Goal: Task Accomplishment & Management: Use online tool/utility

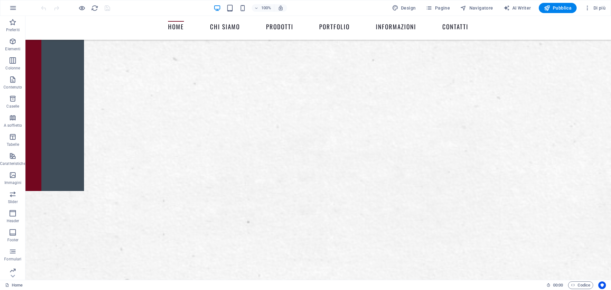
scroll to position [159, 0]
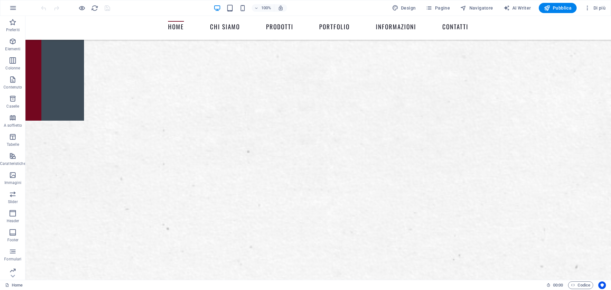
click at [322, 289] on div "Home 00 : 00 Codice" at bounding box center [305, 285] width 611 height 10
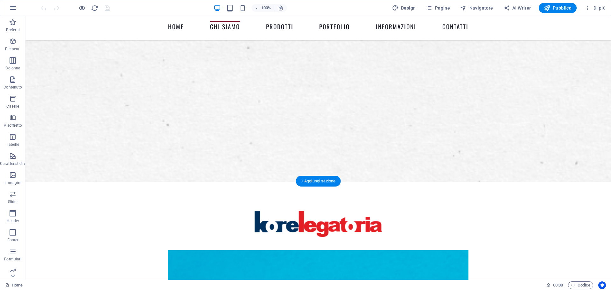
scroll to position [318, 0]
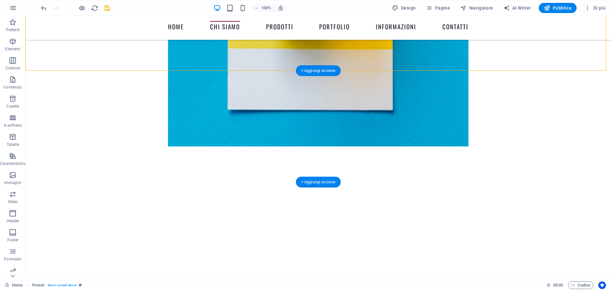
scroll to position [700, 0]
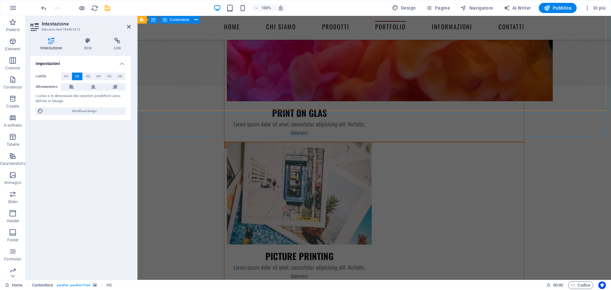
scroll to position [1804, 0]
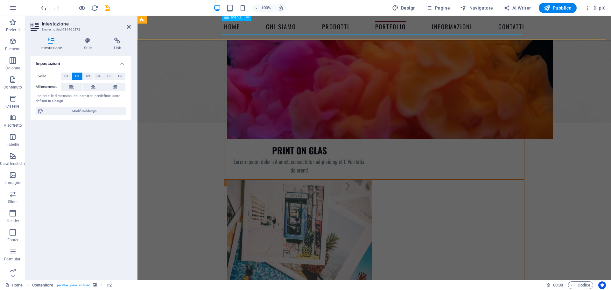
click at [449, 26] on nav "Home chi siamo prodotti portfolio Informazioni Contatti" at bounding box center [374, 28] width 301 height 14
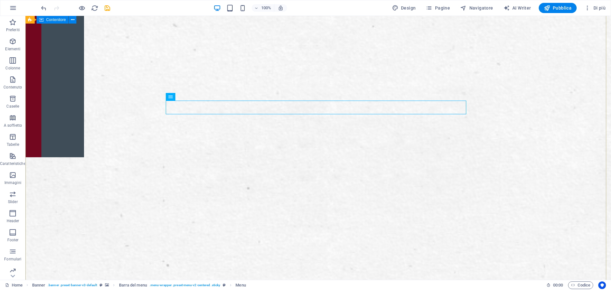
scroll to position [0, 0]
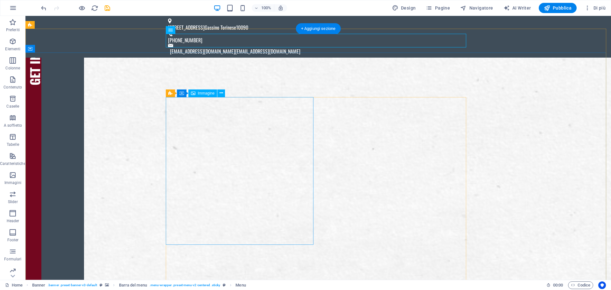
select select "%"
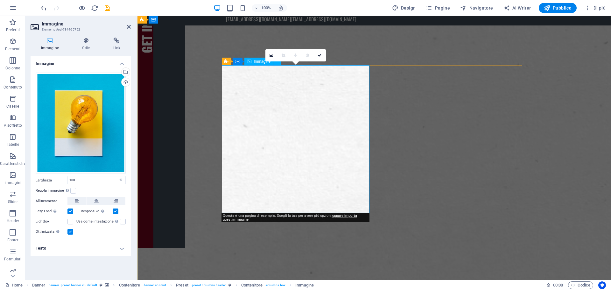
scroll to position [32, 0]
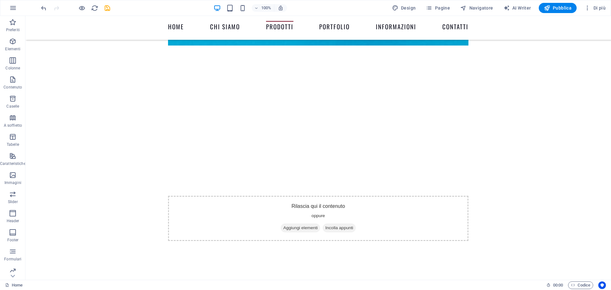
scroll to position [764, 0]
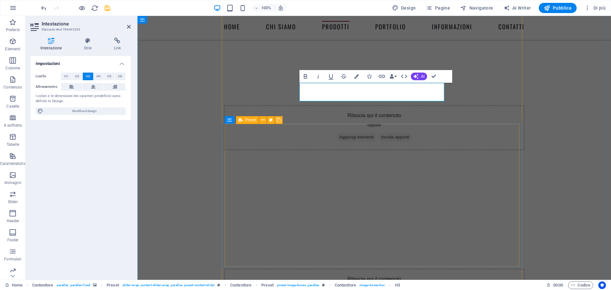
scroll to position [860, 0]
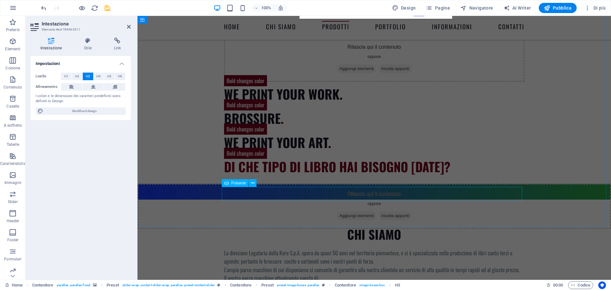
scroll to position [1082, 0]
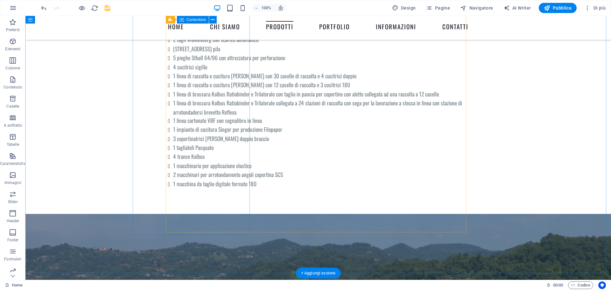
scroll to position [1337, 0]
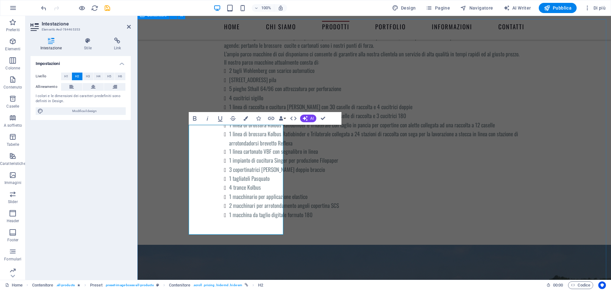
scroll to position [1303, 0]
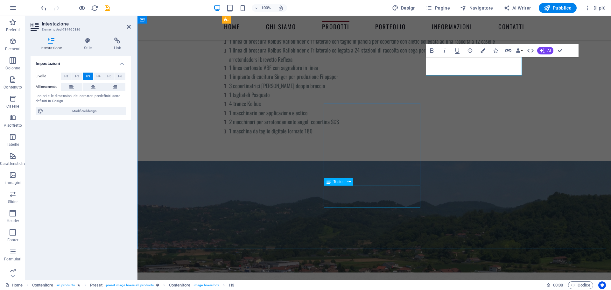
scroll to position [1399, 0]
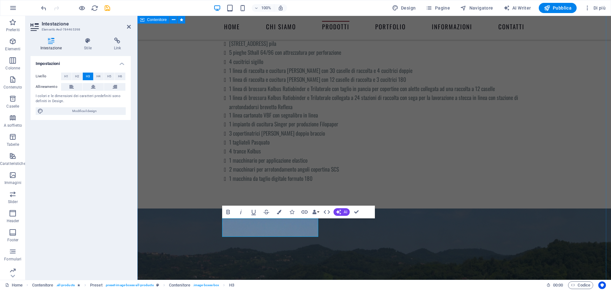
scroll to position [1335, 0]
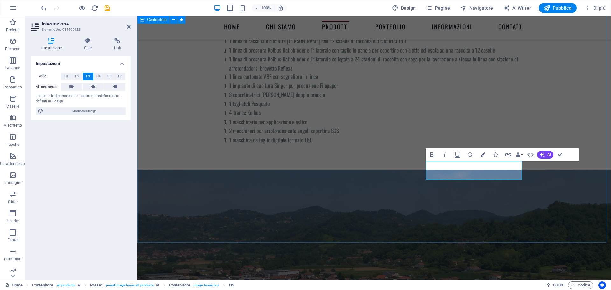
scroll to position [1399, 0]
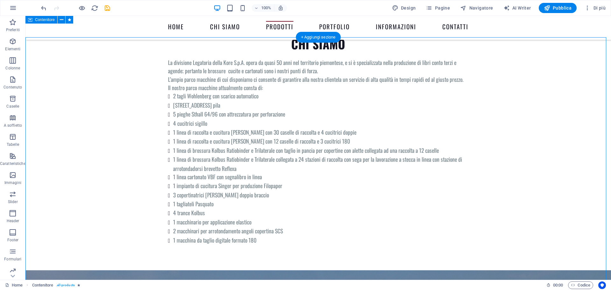
scroll to position [1272, 0]
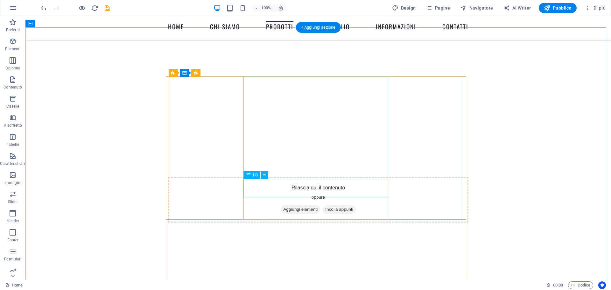
scroll to position [794, 0]
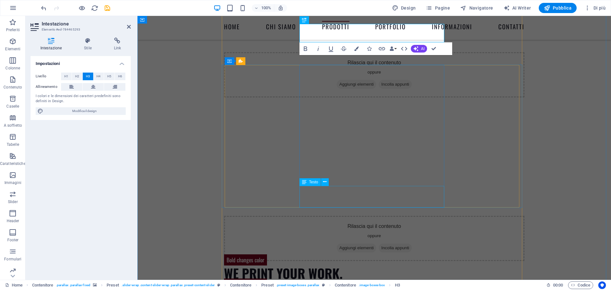
scroll to position [921, 0]
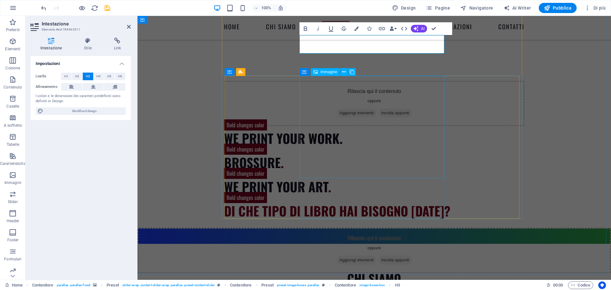
scroll to position [1049, 0]
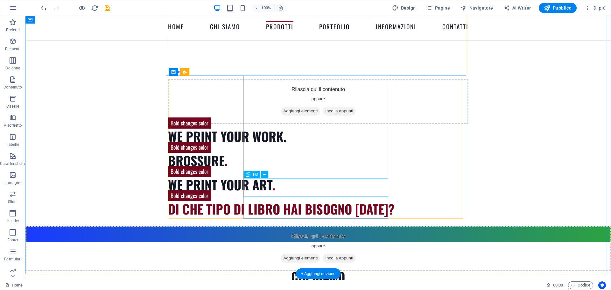
scroll to position [1017, 0]
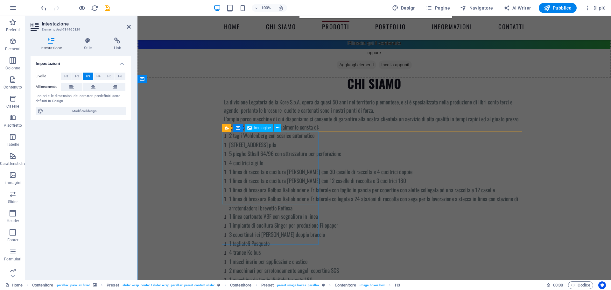
scroll to position [1240, 0]
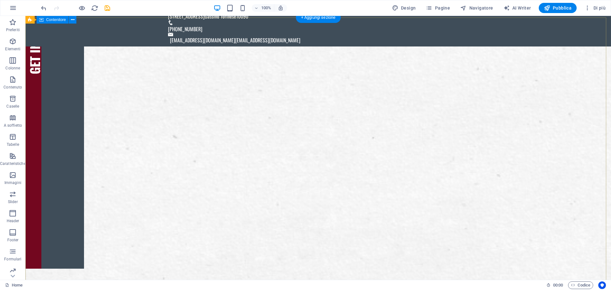
scroll to position [0, 0]
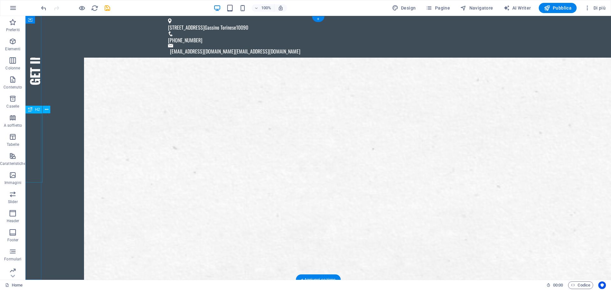
click at [37, 85] on div "Get in Touch" at bounding box center [33, 50] width 16 height 69
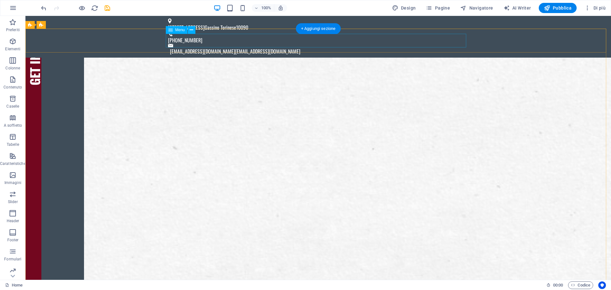
select select
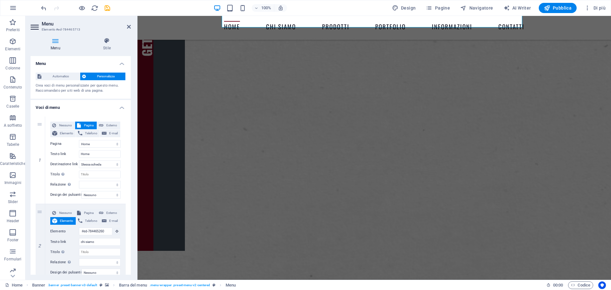
scroll to position [159, 0]
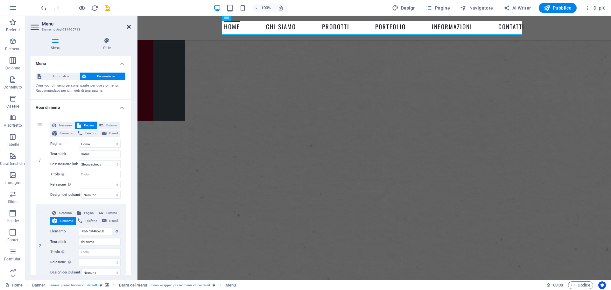
click at [129, 25] on icon at bounding box center [129, 26] width 4 height 5
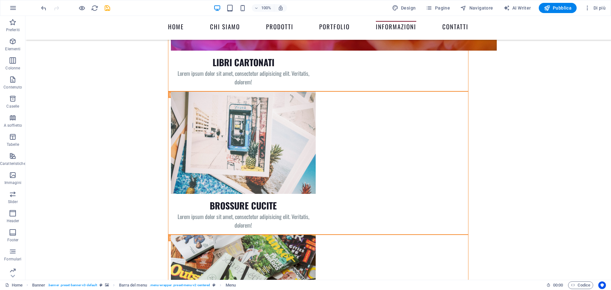
scroll to position [2110, 0]
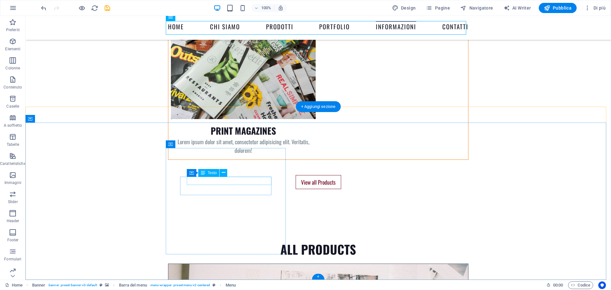
drag, startPoint x: 229, startPoint y: 183, endPoint x: 117, endPoint y: 182, distance: 112.1
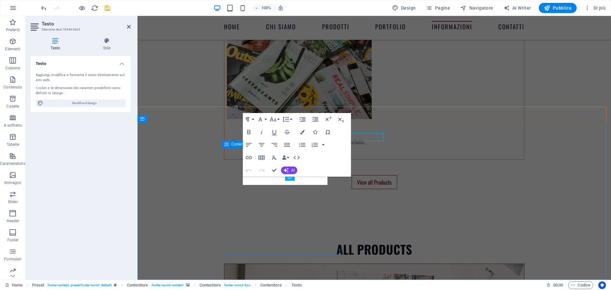
scroll to position [2154, 0]
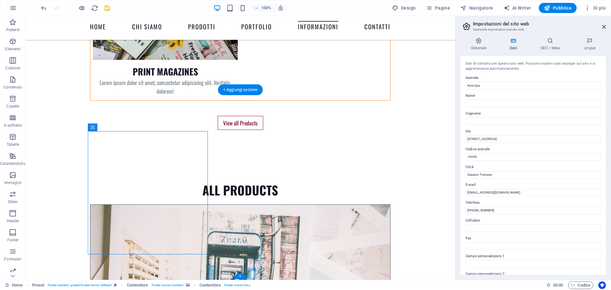
scroll to position [2171, 0]
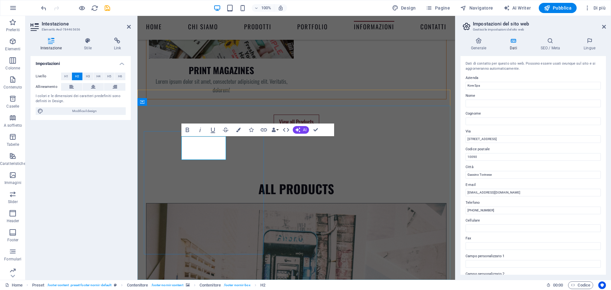
scroll to position [2215, 0]
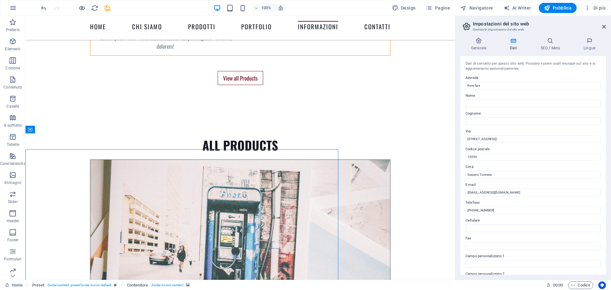
scroll to position [2171, 0]
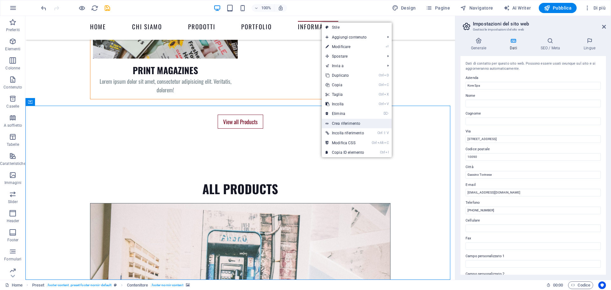
click at [345, 123] on link "Crea riferimento" at bounding box center [357, 124] width 70 height 10
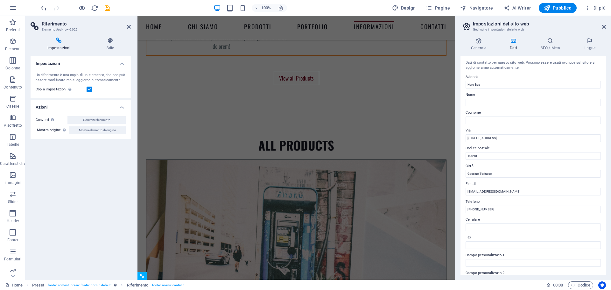
scroll to position [0, 0]
click at [606, 25] on icon at bounding box center [604, 26] width 4 height 5
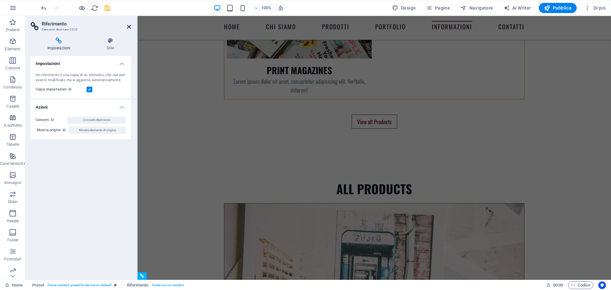
click at [129, 26] on icon at bounding box center [129, 26] width 4 height 5
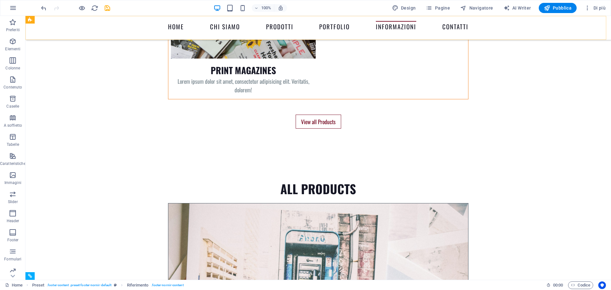
scroll to position [2127, 0]
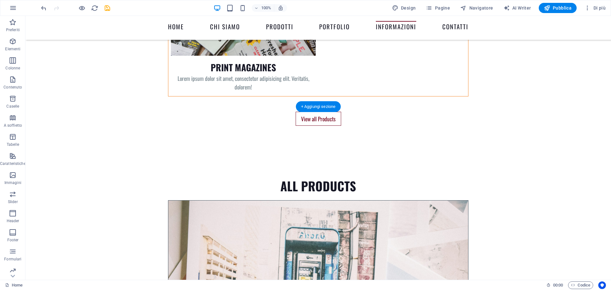
scroll to position [1983, 0]
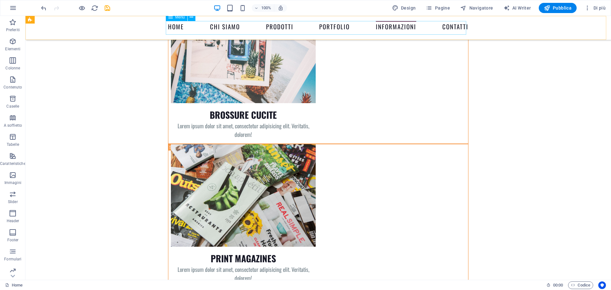
click at [223, 28] on nav "Home chi siamo prodotti portfolio Informazioni Contatti" at bounding box center [318, 28] width 301 height 14
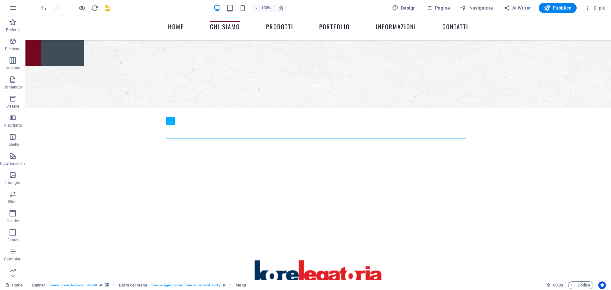
scroll to position [0, 0]
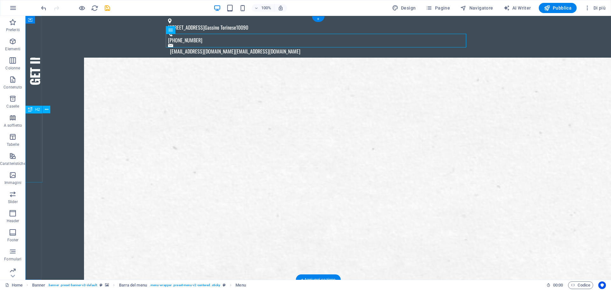
click at [38, 85] on div "Get in Touch" at bounding box center [33, 50] width 16 height 69
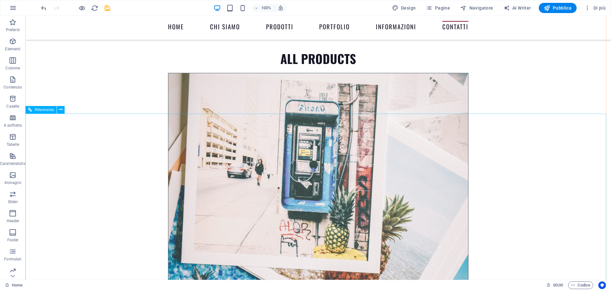
scroll to position [2269, 0]
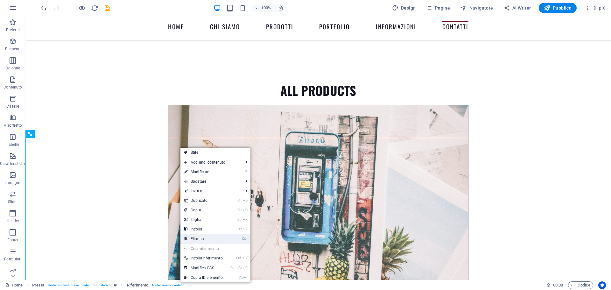
click at [211, 238] on link "⌦ Elimina" at bounding box center [204, 239] width 46 height 10
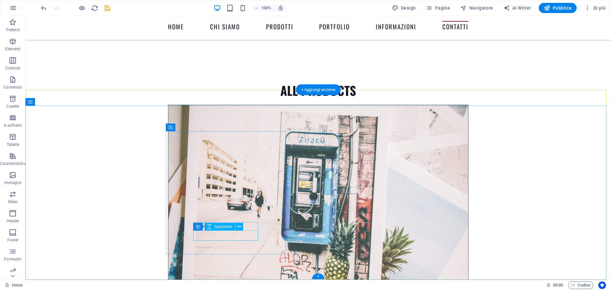
scroll to position [2127, 0]
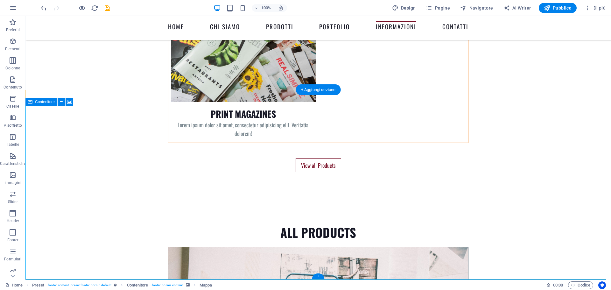
click at [69, 102] on icon at bounding box center [69, 102] width 5 height 7
select select "1"
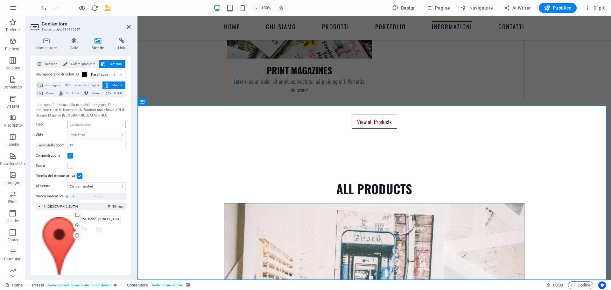
scroll to position [0, 0]
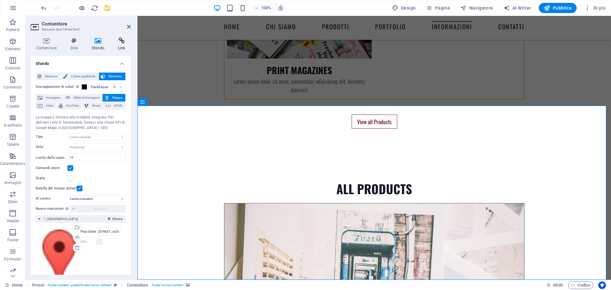
click at [120, 40] on icon at bounding box center [121, 41] width 18 height 6
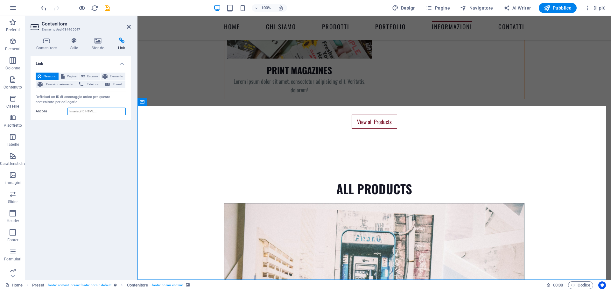
click at [74, 113] on input "Ancora" at bounding box center [96, 112] width 58 height 8
paste input "https://www.google.com/maps/place/Kore+Spa/@45.1353148,7.816898,3407m/data=!3m2…"
type input "https://www.google.com/maps/place/Kore+Spa/@45.1353148,7.816898,3407m/data=!3m2…"
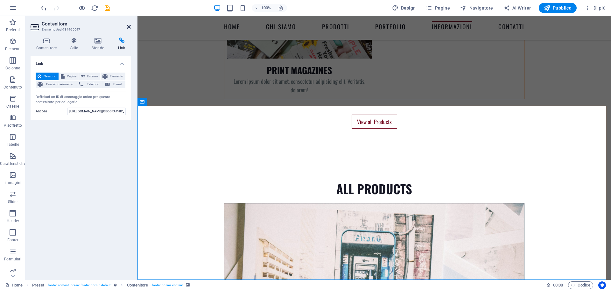
click at [128, 25] on icon at bounding box center [129, 26] width 4 height 5
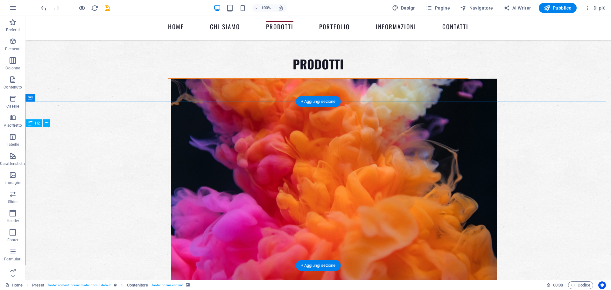
scroll to position [1618, 0]
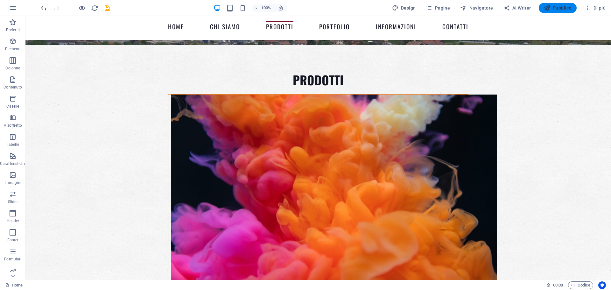
click at [557, 8] on span "Pubblica" at bounding box center [558, 8] width 28 height 6
checkbox input "false"
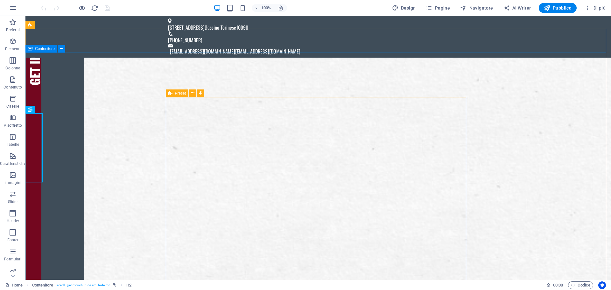
click at [41, 48] on span "Contenitore" at bounding box center [45, 49] width 20 height 4
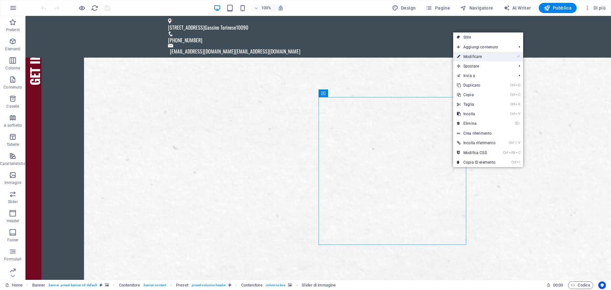
click at [480, 60] on link "⏎ Modificare" at bounding box center [476, 57] width 46 height 10
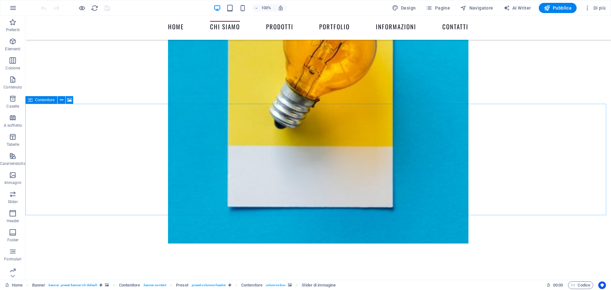
scroll to position [573, 0]
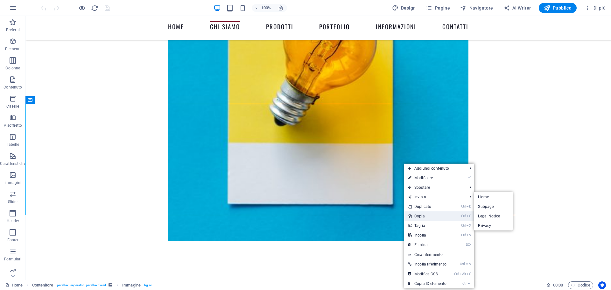
click at [419, 218] on link "Ctrl C Copia" at bounding box center [427, 216] width 46 height 10
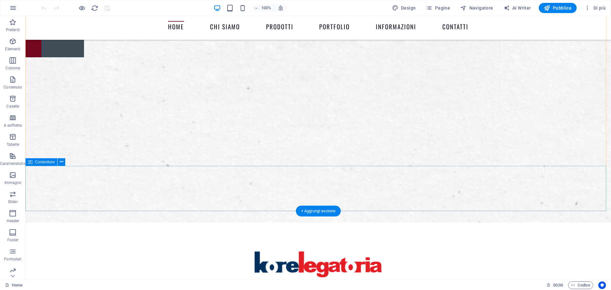
scroll to position [223, 0]
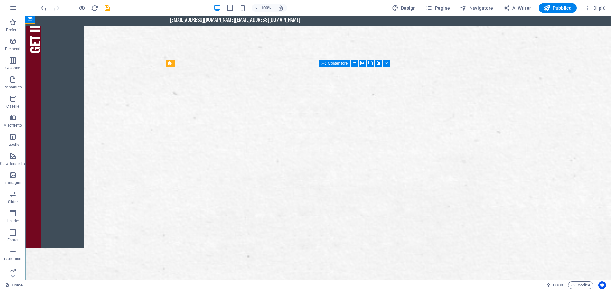
scroll to position [0, 0]
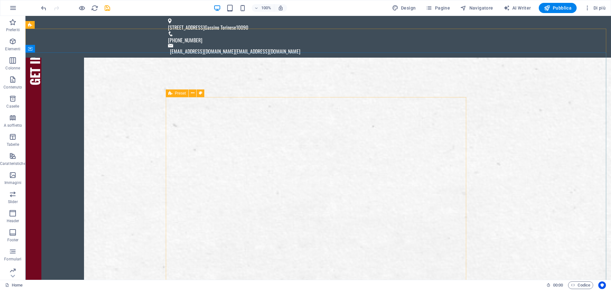
click at [174, 92] on div "Preset" at bounding box center [177, 93] width 23 height 8
click at [193, 94] on icon at bounding box center [193, 93] width 4 height 7
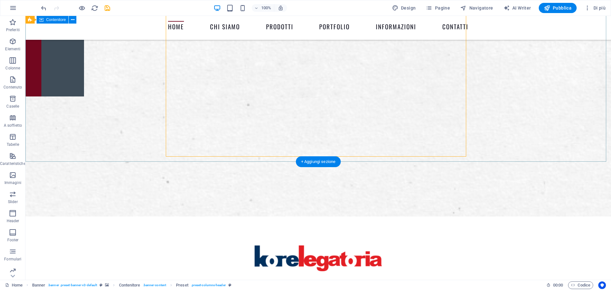
scroll to position [223, 0]
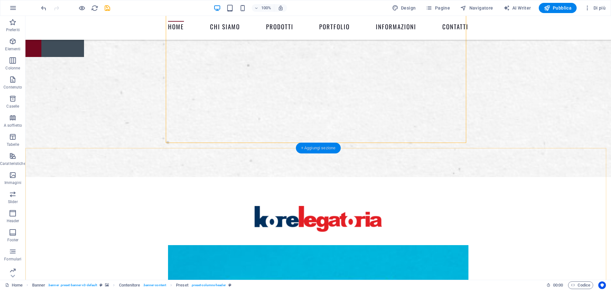
click at [320, 147] on div "+ Aggiungi sezione" at bounding box center [318, 148] width 45 height 11
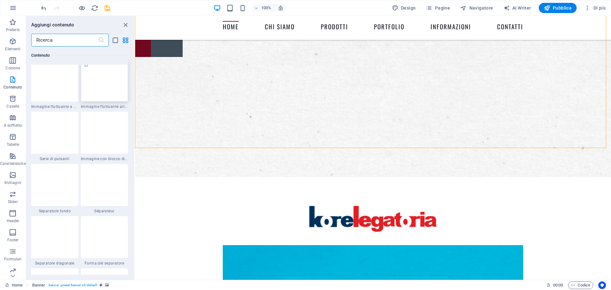
scroll to position [1400, 0]
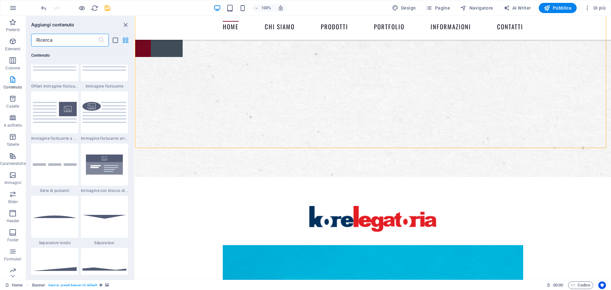
click at [124, 39] on icon "grid-view" at bounding box center [125, 40] width 7 height 7
click at [116, 41] on icon "list-view" at bounding box center [115, 40] width 7 height 7
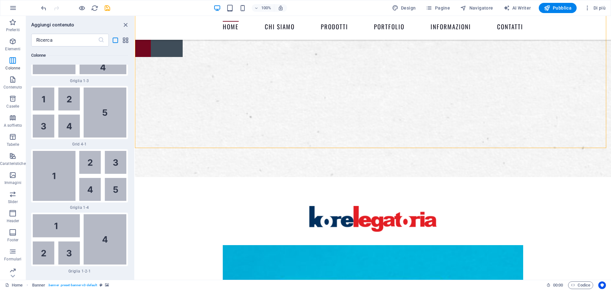
scroll to position [2867, 0]
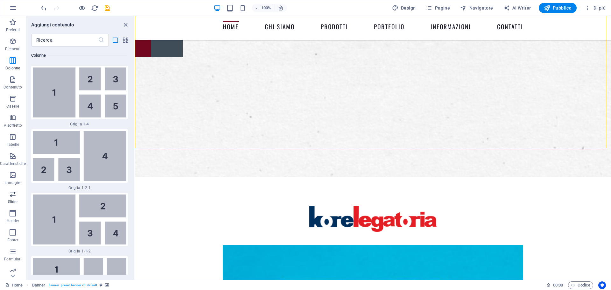
click at [10, 195] on icon "button" at bounding box center [13, 194] width 8 height 8
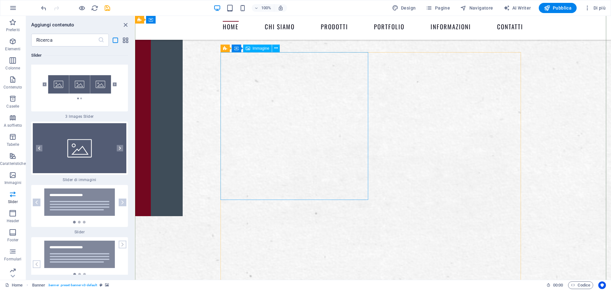
scroll to position [0, 0]
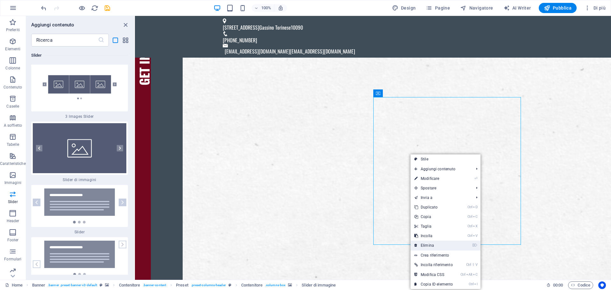
click at [429, 242] on link "⌦ Elimina" at bounding box center [434, 246] width 46 height 10
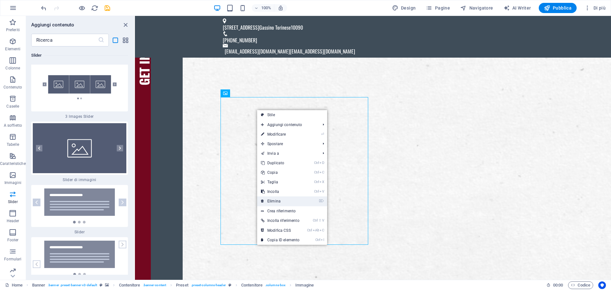
click at [280, 202] on link "⌦ Elimina" at bounding box center [280, 201] width 46 height 10
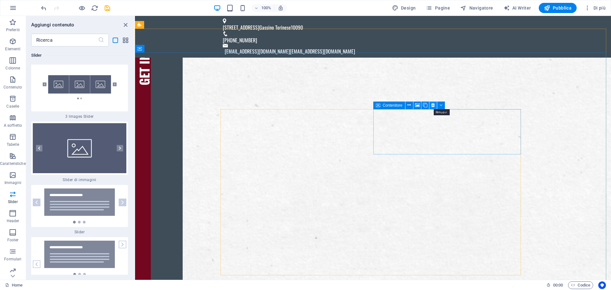
click at [434, 104] on icon at bounding box center [433, 105] width 4 height 7
click at [434, 115] on icon at bounding box center [433, 114] width 4 height 7
click at [433, 116] on icon at bounding box center [433, 114] width 4 height 7
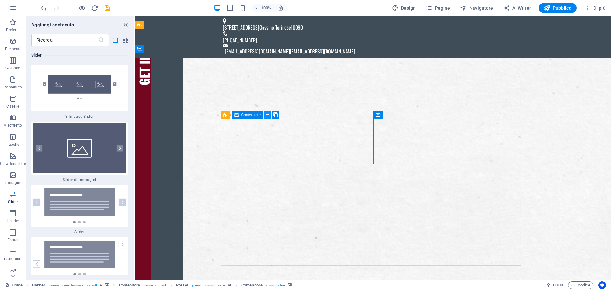
click at [267, 114] on icon at bounding box center [268, 114] width 4 height 7
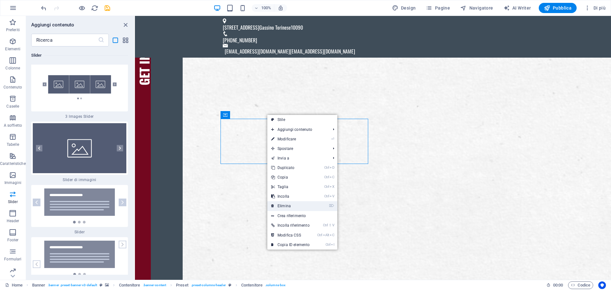
click at [287, 205] on link "⌦ Elimina" at bounding box center [290, 206] width 46 height 10
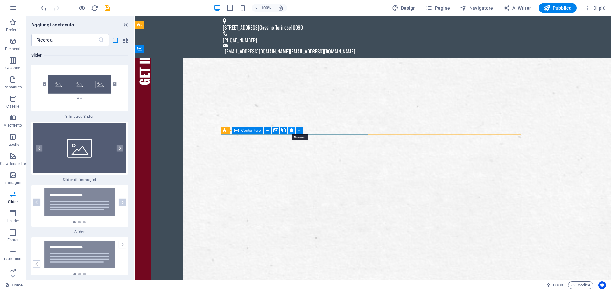
click at [289, 129] on button at bounding box center [292, 131] width 8 height 8
click at [267, 130] on icon at bounding box center [268, 130] width 4 height 7
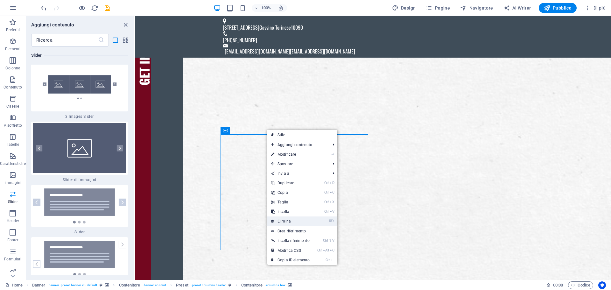
click at [289, 220] on link "⌦ Elimina" at bounding box center [290, 221] width 46 height 10
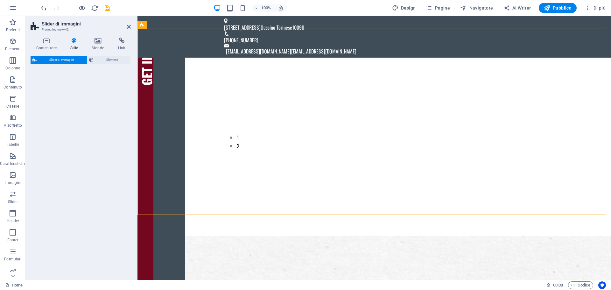
select select "rem"
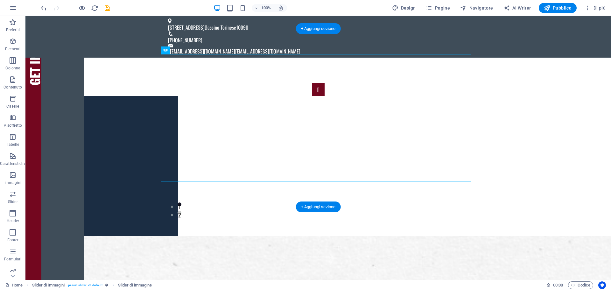
drag, startPoint x: 286, startPoint y: 104, endPoint x: 289, endPoint y: 41, distance: 62.5
click at [289, 58] on div "1 2" at bounding box center [318, 147] width 586 height 178
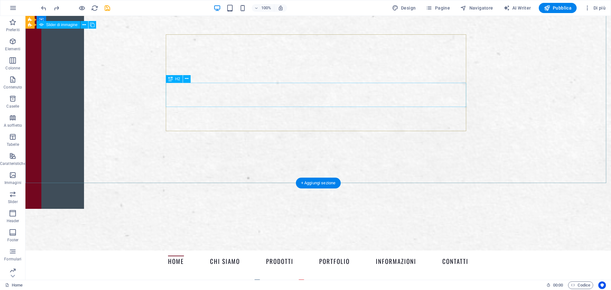
scroll to position [64, 0]
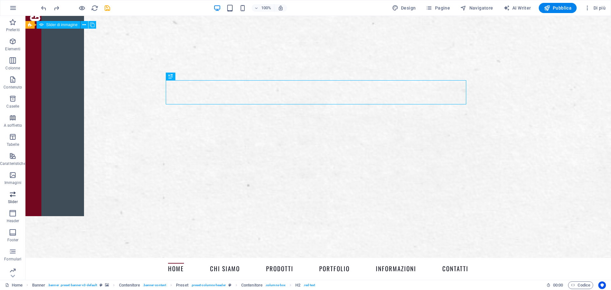
click at [11, 199] on span "Slider" at bounding box center [13, 197] width 26 height 15
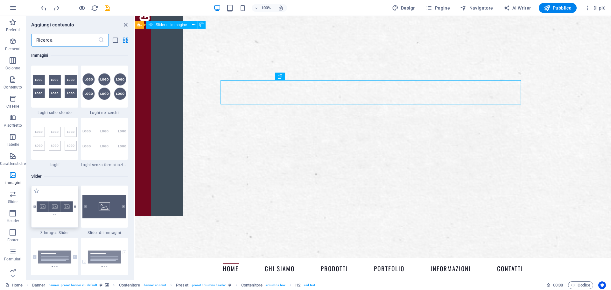
scroll to position [3546, 0]
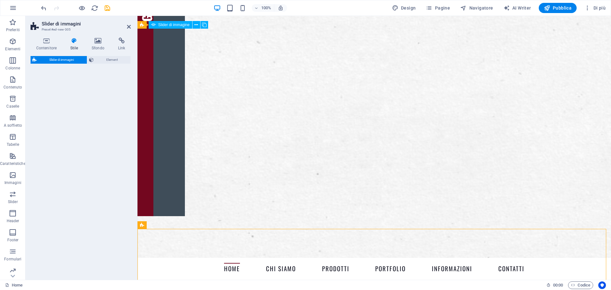
select select "rem"
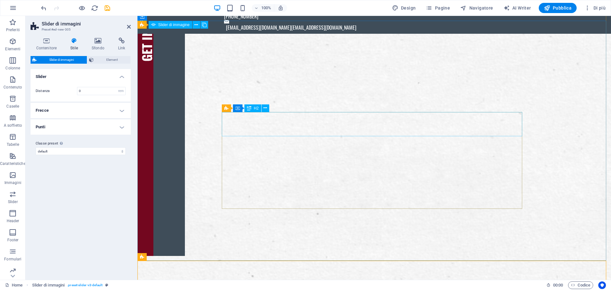
scroll to position [0, 0]
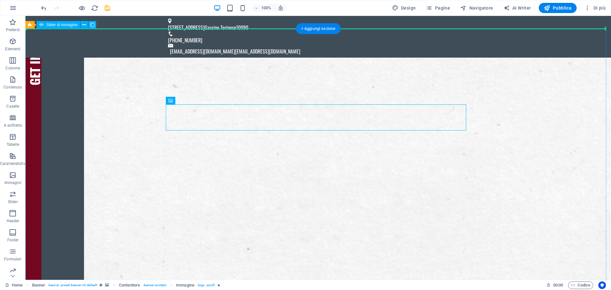
drag, startPoint x: 298, startPoint y: 110, endPoint x: 297, endPoint y: 70, distance: 39.5
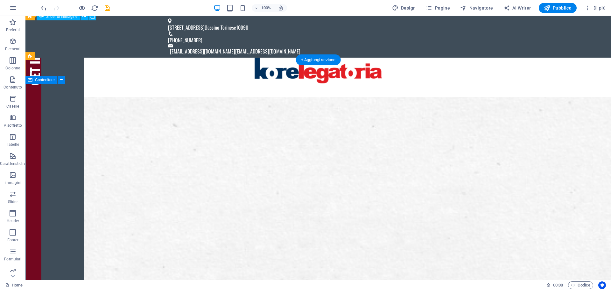
scroll to position [64, 0]
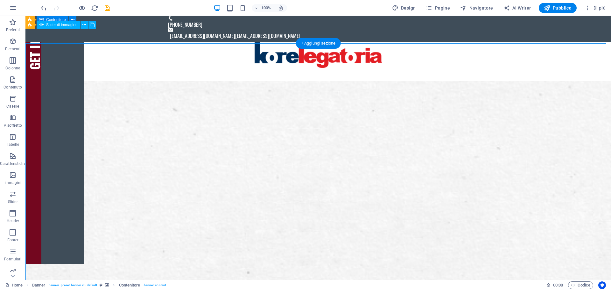
scroll to position [0, 0]
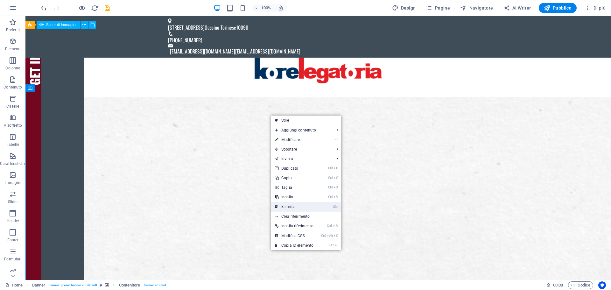
click at [293, 205] on link "⌦ Elimina" at bounding box center [294, 207] width 46 height 10
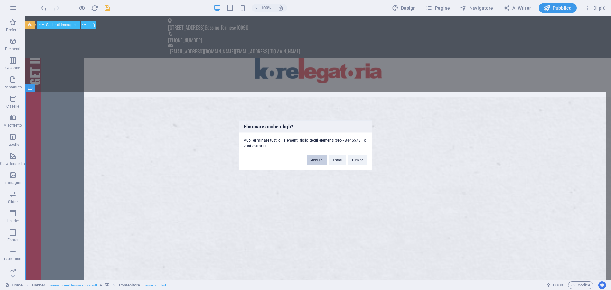
click at [314, 160] on button "Annulla" at bounding box center [316, 160] width 19 height 10
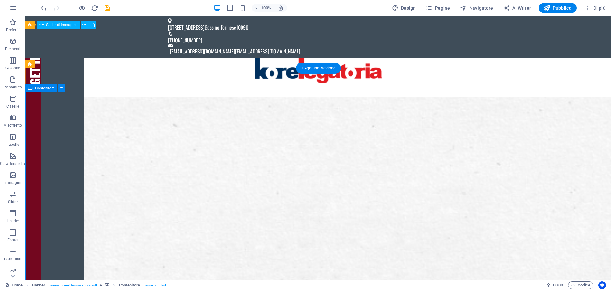
click at [47, 90] on span "Contenitore" at bounding box center [45, 88] width 20 height 4
click at [62, 89] on icon at bounding box center [62, 88] width 4 height 7
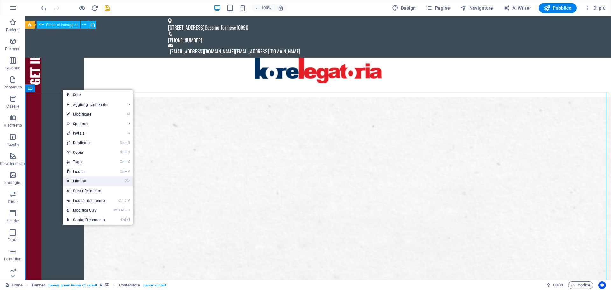
click at [90, 178] on link "⌦ Elimina" at bounding box center [86, 181] width 46 height 10
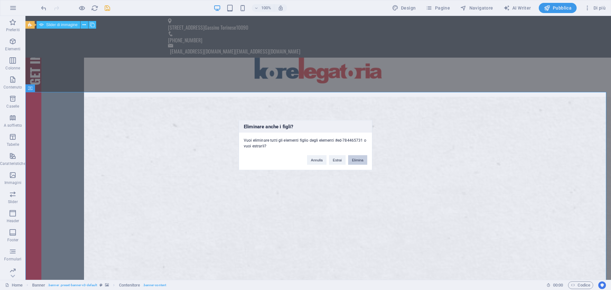
click at [357, 161] on button "Elimina" at bounding box center [357, 160] width 19 height 10
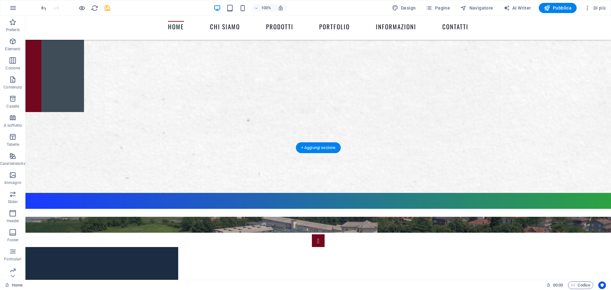
scroll to position [191, 0]
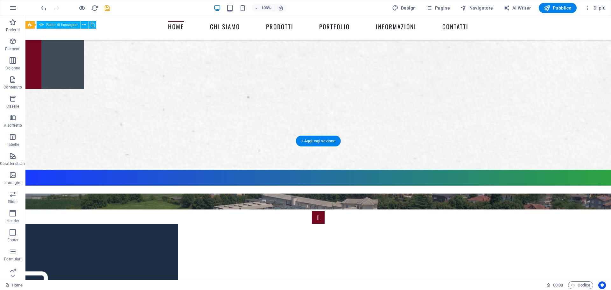
click at [271, 121] on figure at bounding box center [318, 38] width 586 height 264
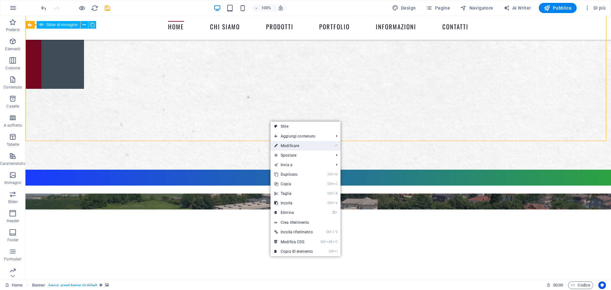
click at [300, 147] on link "⏎ Modificare" at bounding box center [294, 146] width 46 height 10
select select "vh"
select select "header"
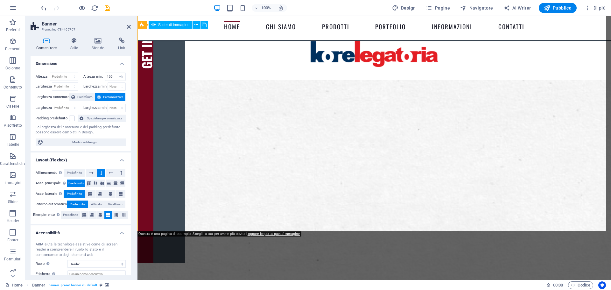
scroll to position [0, 0]
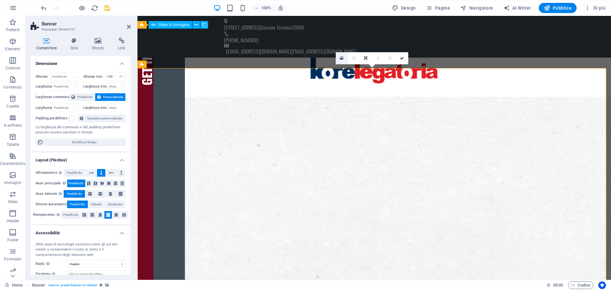
click at [342, 61] on link at bounding box center [342, 58] width 12 height 12
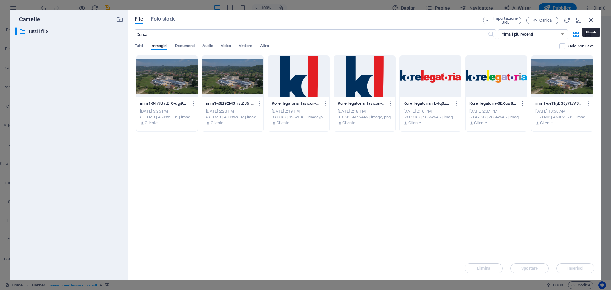
click at [591, 18] on icon "button" at bounding box center [591, 20] width 7 height 7
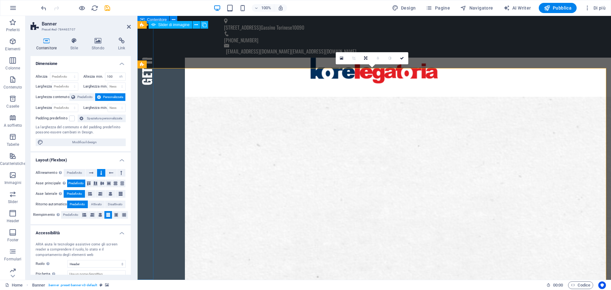
click at [149, 99] on div "Get in Touch" at bounding box center [146, 148] width 16 height 264
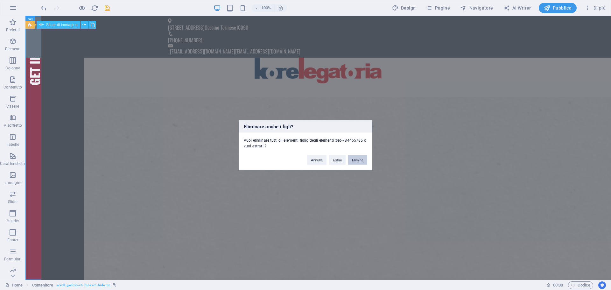
click at [356, 160] on button "Elimina" at bounding box center [357, 160] width 19 height 10
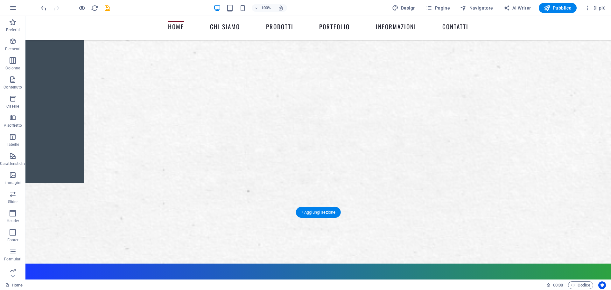
scroll to position [159, 0]
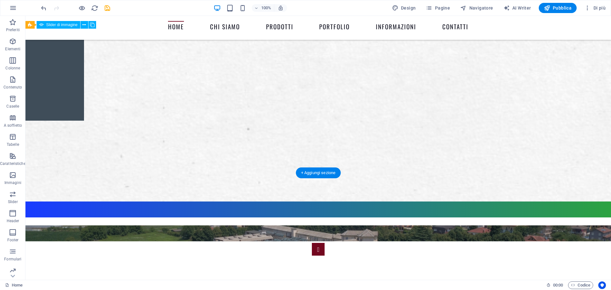
click at [299, 134] on figure at bounding box center [318, 70] width 586 height 264
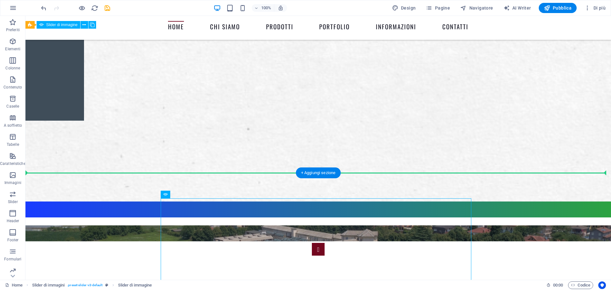
drag, startPoint x: 312, startPoint y: 216, endPoint x: 314, endPoint y: 75, distance: 141.1
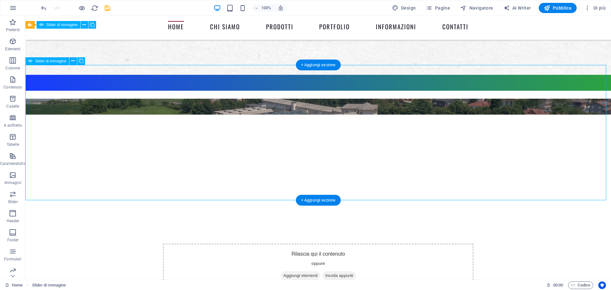
scroll to position [287, 0]
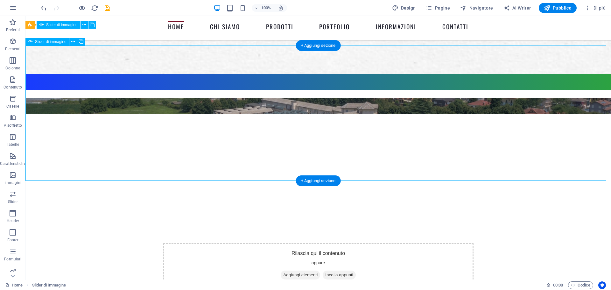
click at [342, 123] on div "1 2" at bounding box center [318, 153] width 586 height 127
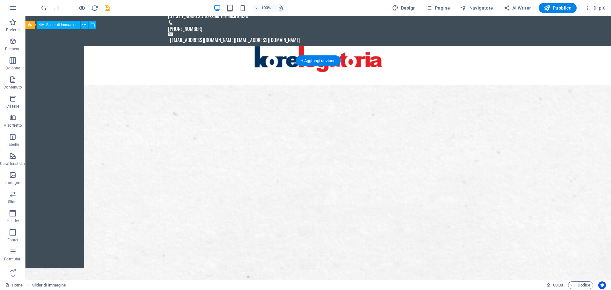
scroll to position [0, 0]
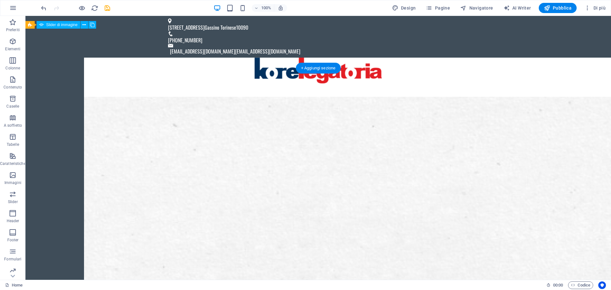
click at [344, 131] on figure at bounding box center [318, 229] width 586 height 264
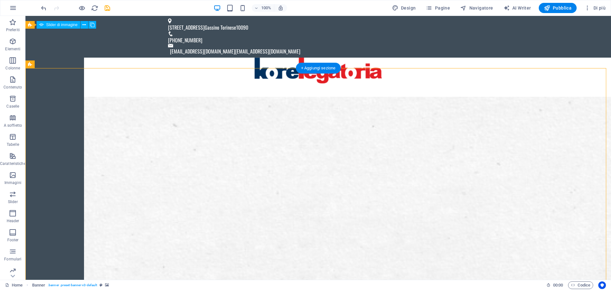
click at [254, 123] on figure at bounding box center [318, 229] width 586 height 264
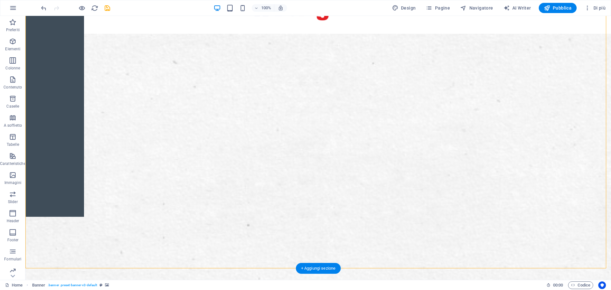
scroll to position [64, 0]
click at [164, 124] on figure at bounding box center [318, 165] width 586 height 264
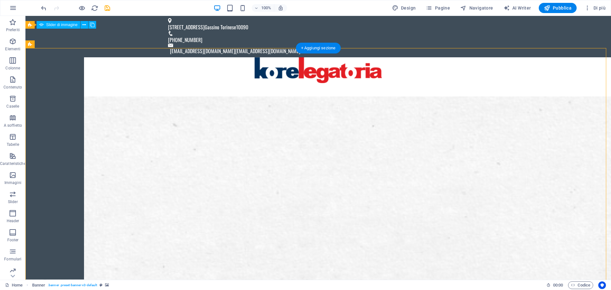
scroll to position [0, 0]
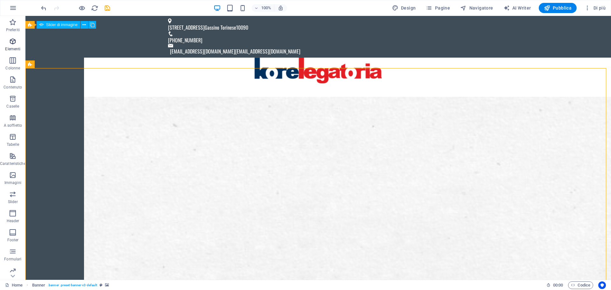
click at [12, 46] on p "Elementi" at bounding box center [12, 48] width 15 height 5
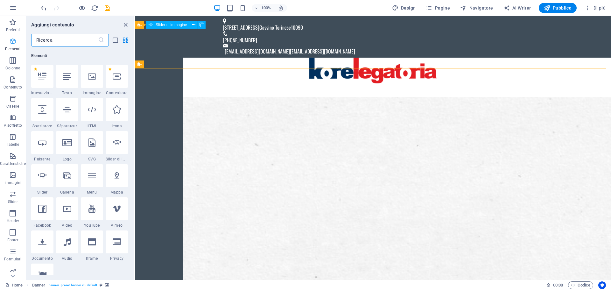
scroll to position [68, 0]
click at [189, 66] on icon at bounding box center [189, 64] width 4 height 7
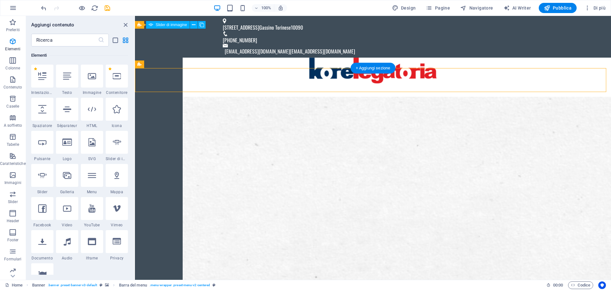
click at [332, 168] on figure at bounding box center [373, 229] width 476 height 264
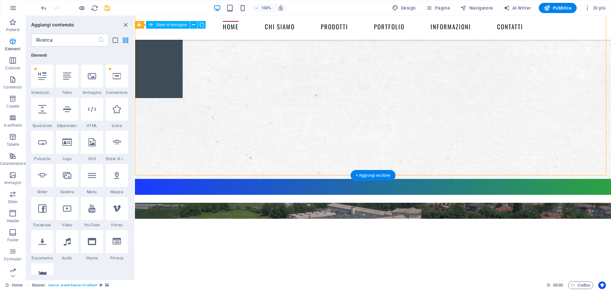
scroll to position [191, 0]
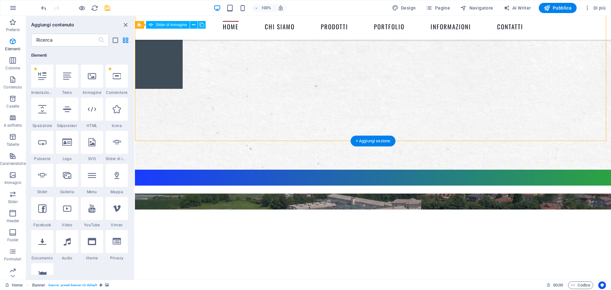
drag, startPoint x: 415, startPoint y: 140, endPoint x: 413, endPoint y: 63, distance: 77.4
click at [413, 63] on figure at bounding box center [373, 38] width 476 height 264
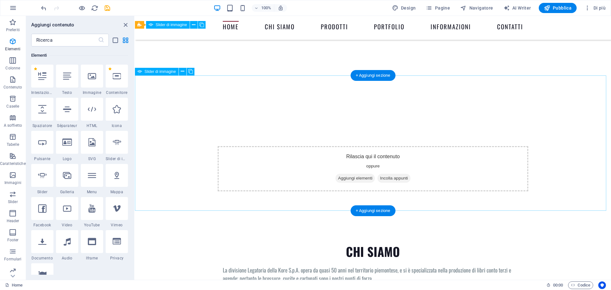
scroll to position [223, 0]
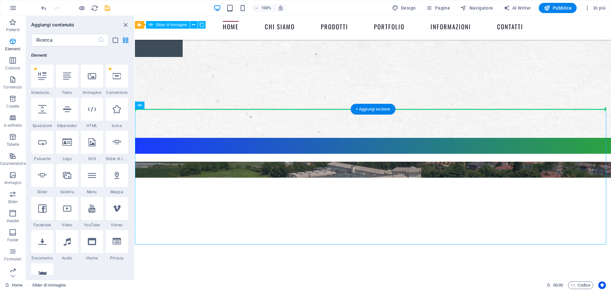
drag, startPoint x: 430, startPoint y: 149, endPoint x: 429, endPoint y: 60, distance: 89.1
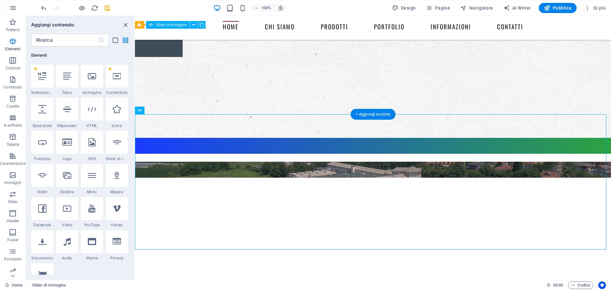
scroll to position [32, 0]
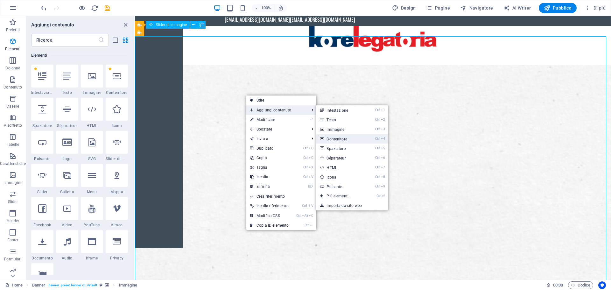
click at [332, 138] on link "Ctrl 4 Contenitore" at bounding box center [340, 139] width 48 height 10
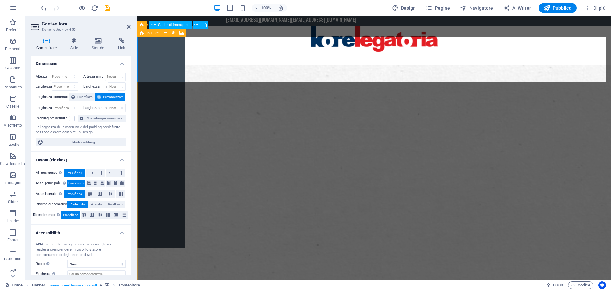
scroll to position [0, 0]
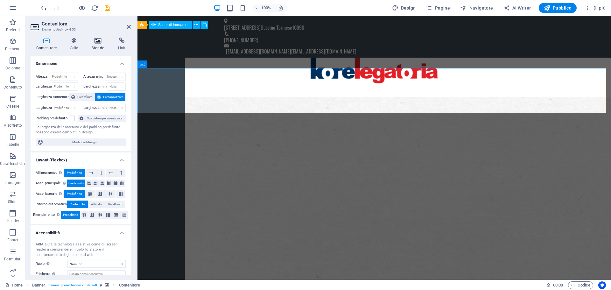
click at [100, 41] on icon at bounding box center [98, 41] width 24 height 6
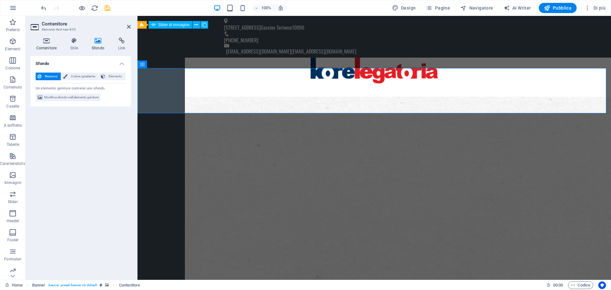
click at [46, 43] on icon at bounding box center [47, 41] width 32 height 6
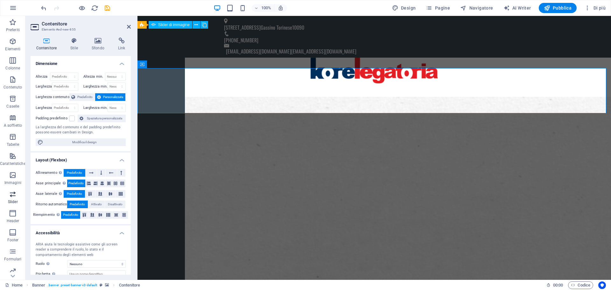
click at [11, 191] on icon "button" at bounding box center [13, 194] width 8 height 8
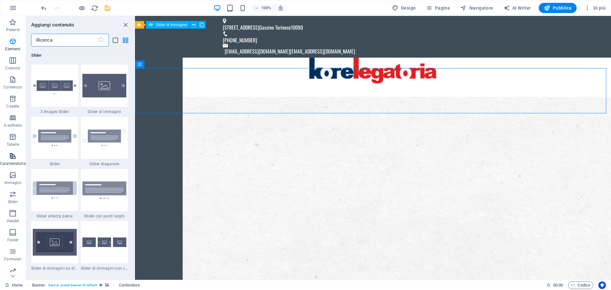
scroll to position [3609, 0]
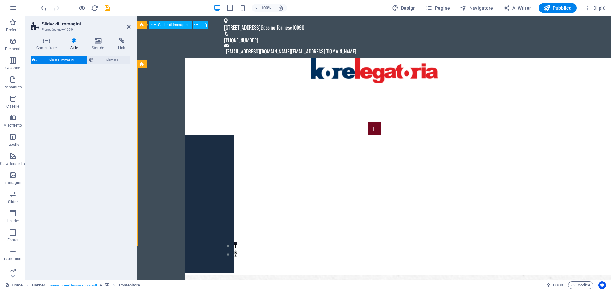
select select "rem"
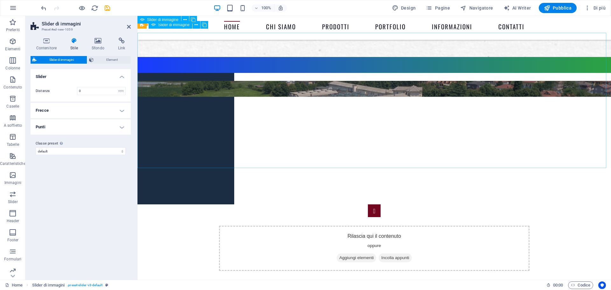
scroll to position [478, 0]
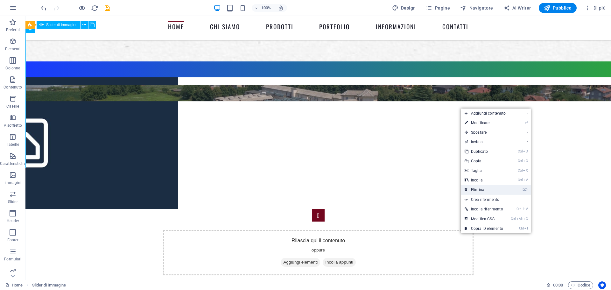
click at [481, 188] on link "⌦ Elimina" at bounding box center [484, 190] width 46 height 10
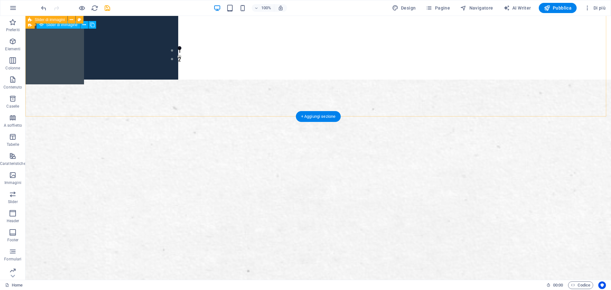
scroll to position [64, 0]
